Goal: Navigation & Orientation: Find specific page/section

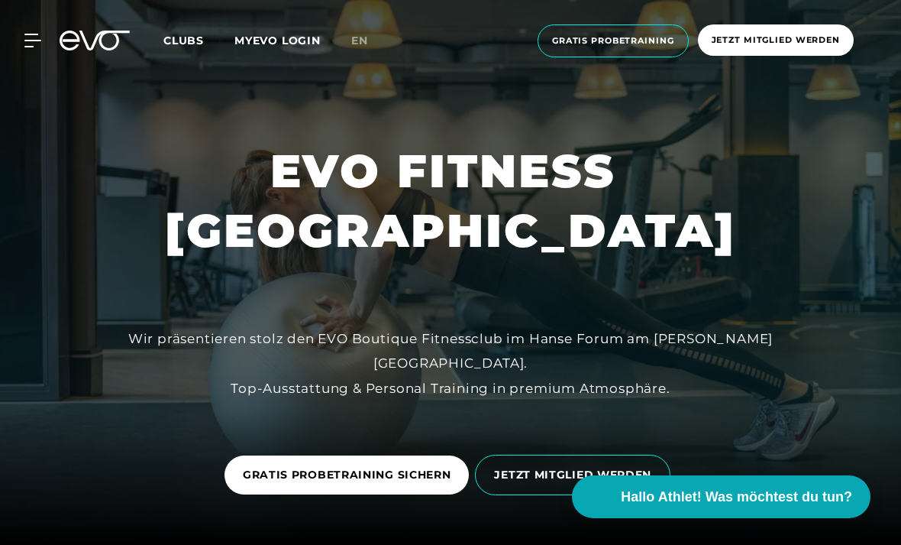
click at [173, 44] on span "Clubs" at bounding box center [183, 41] width 40 height 14
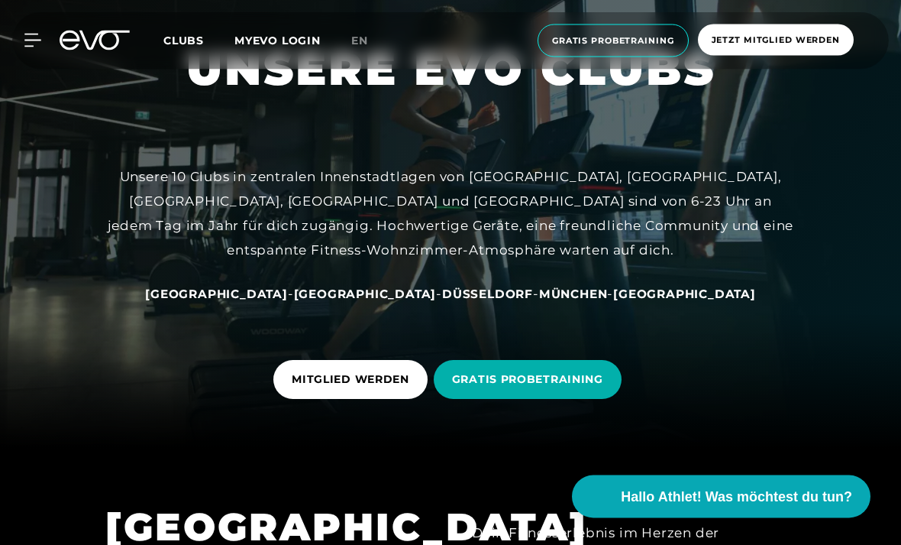
scroll to position [96, 0]
click at [286, 301] on span "[GEOGRAPHIC_DATA]" at bounding box center [216, 293] width 143 height 15
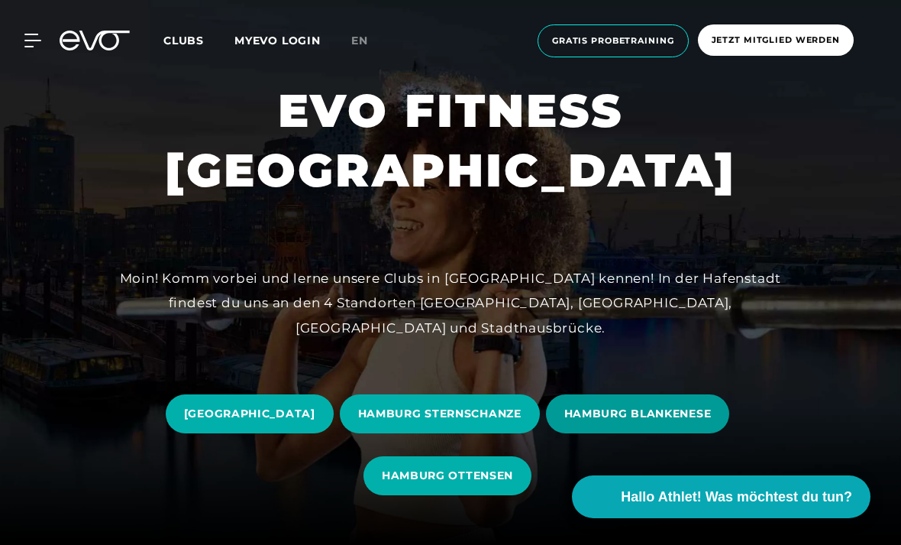
click at [681, 422] on span "HAMBURG BLANKENESE" at bounding box center [637, 414] width 147 height 16
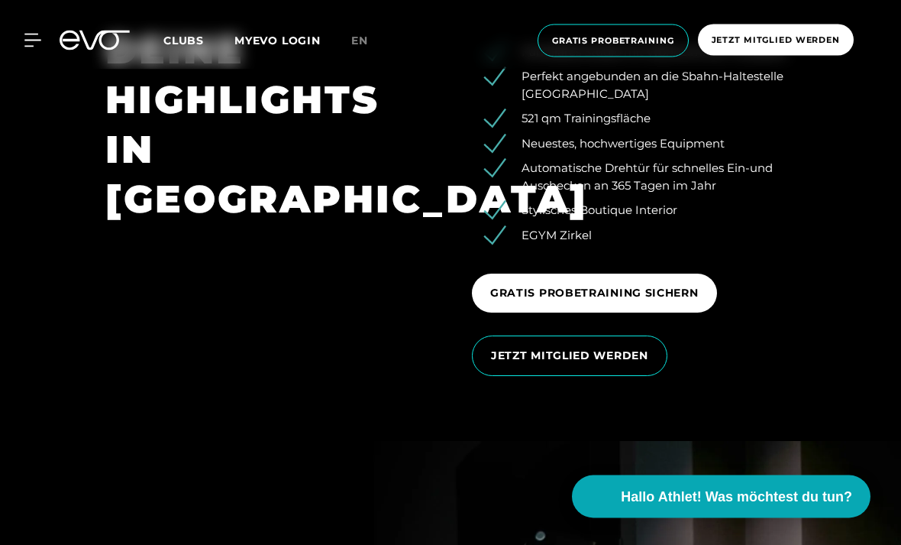
scroll to position [2181, 0]
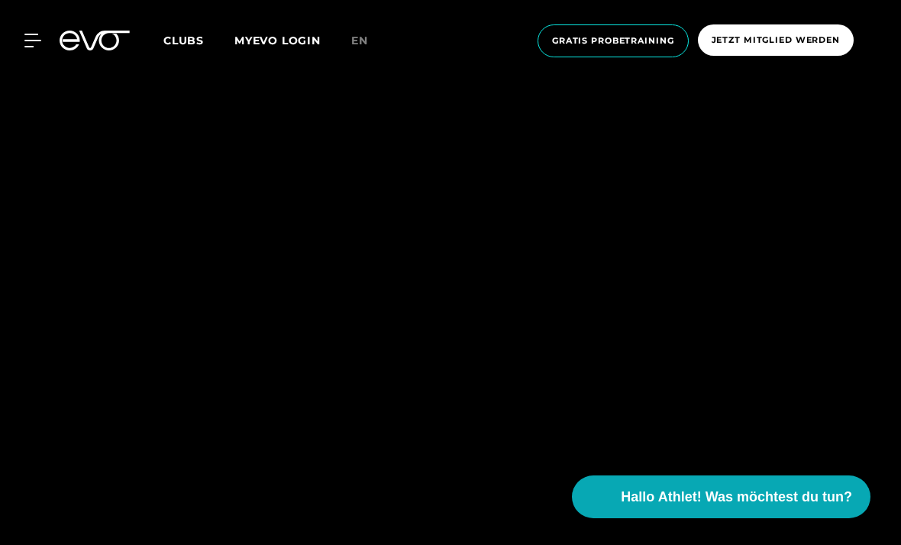
scroll to position [46, 0]
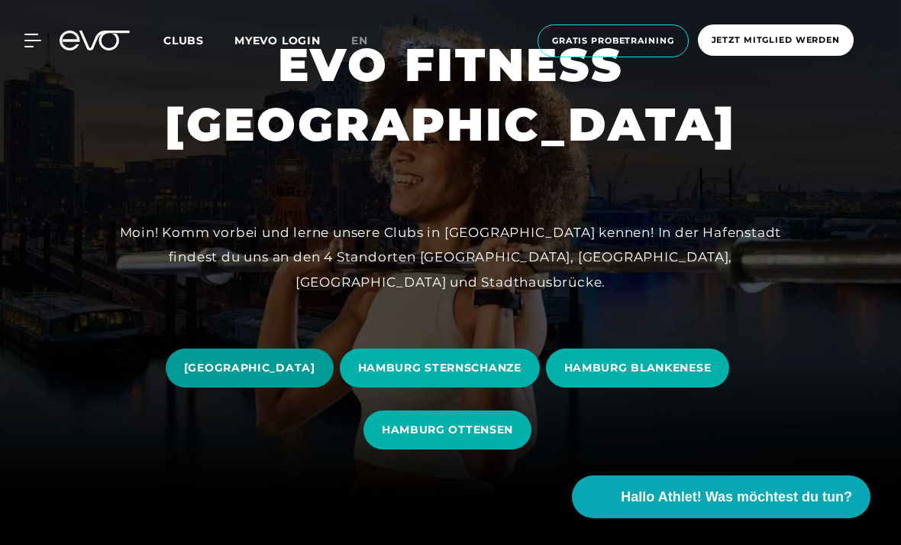
click at [311, 376] on span "[GEOGRAPHIC_DATA]" at bounding box center [249, 368] width 131 height 16
